Goal: Navigation & Orientation: Find specific page/section

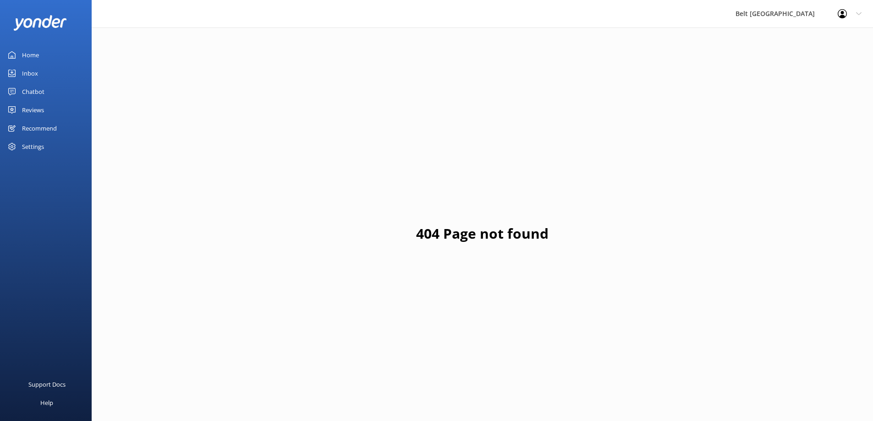
click at [31, 107] on div "Reviews" at bounding box center [33, 110] width 22 height 18
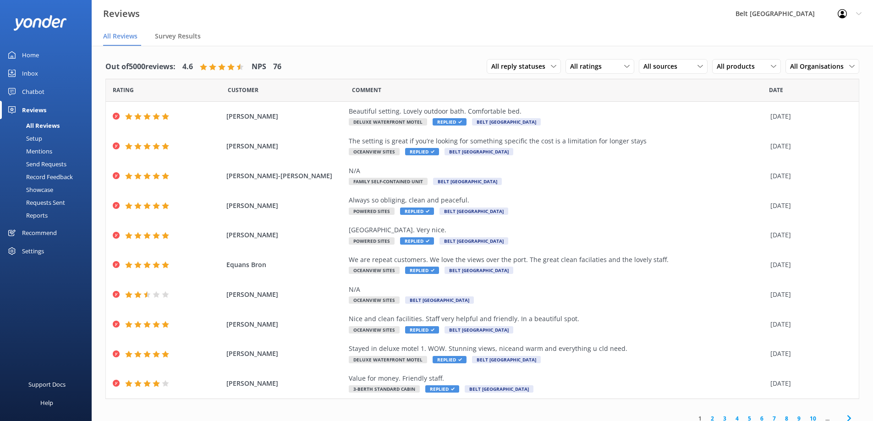
click at [38, 87] on div "Chatbot" at bounding box center [33, 91] width 22 height 18
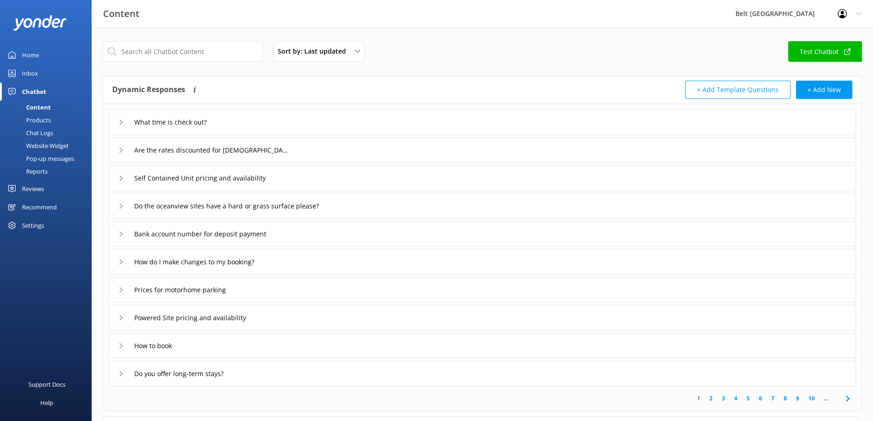
click at [31, 73] on div "Inbox" at bounding box center [30, 73] width 16 height 18
